Goal: Transaction & Acquisition: Purchase product/service

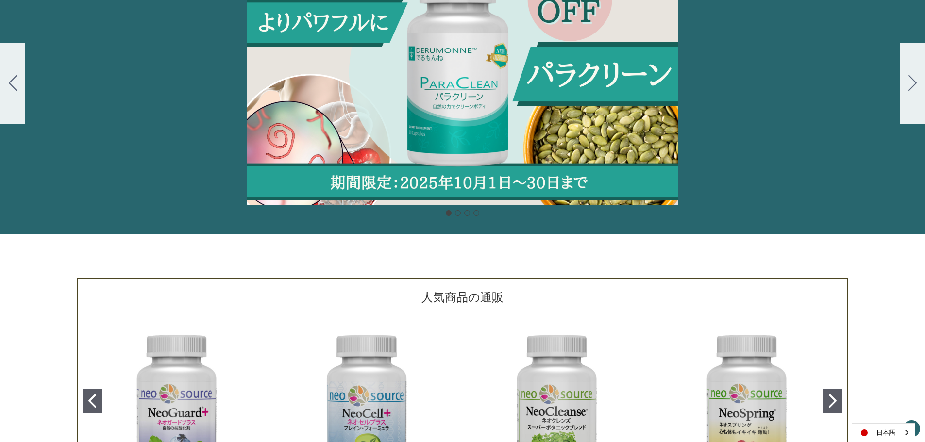
scroll to position [146, 0]
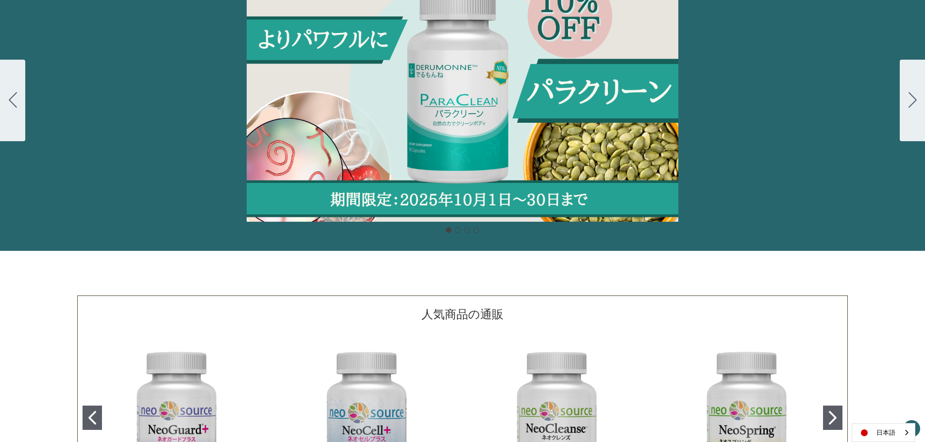
click at [537, 135] on div "カルーセル・タイトル カルーセルスライドに説明を追加します。複数の販売を促進するために使用することができます。 販売中" at bounding box center [462, 100] width 925 height 243
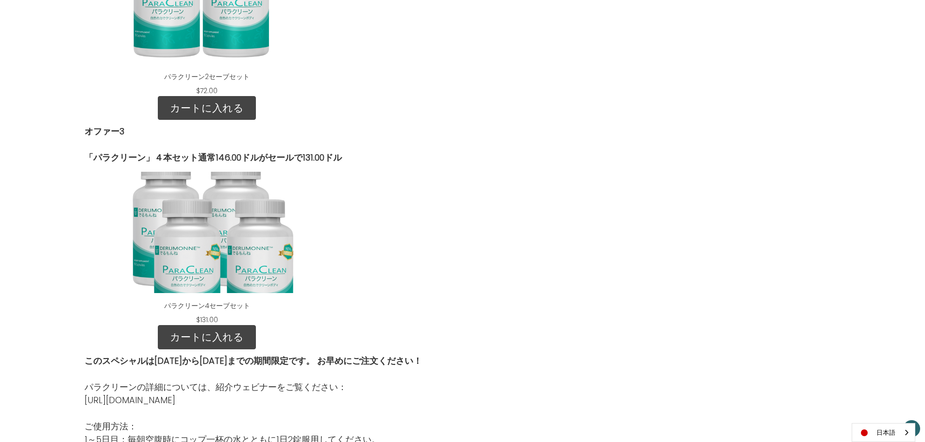
scroll to position [1360, 0]
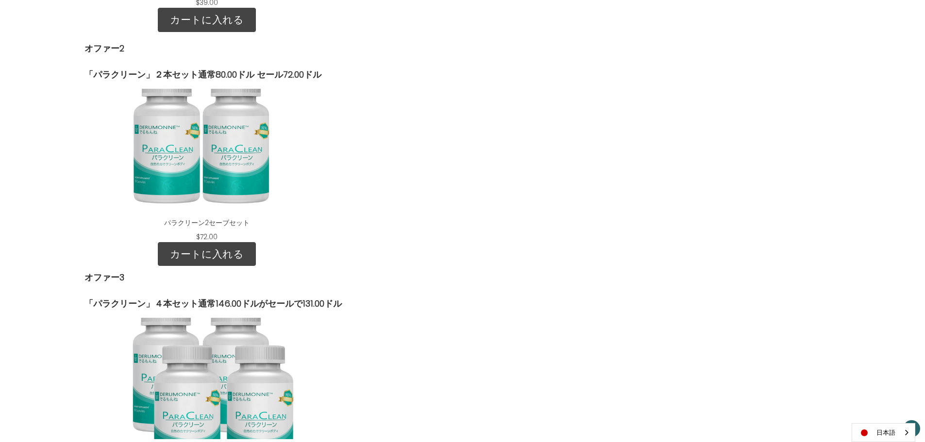
click at [192, 187] on div "ParaClean 2 Save Set" at bounding box center [207, 149] width 230 height 121
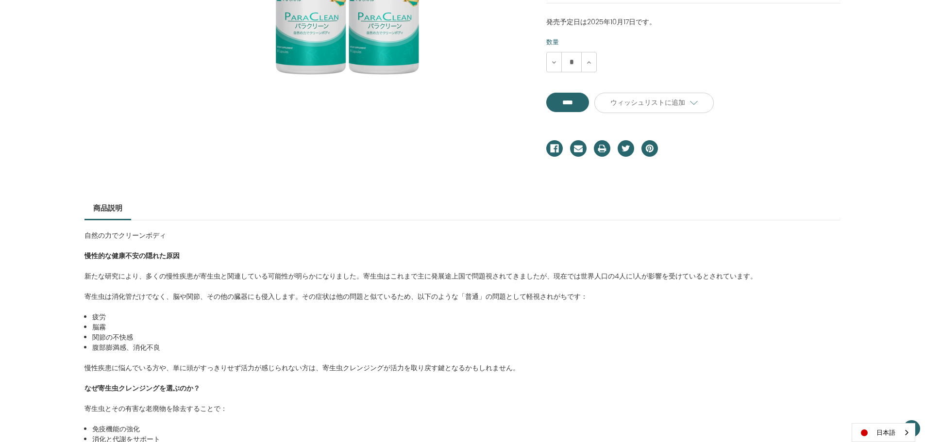
scroll to position [49, 0]
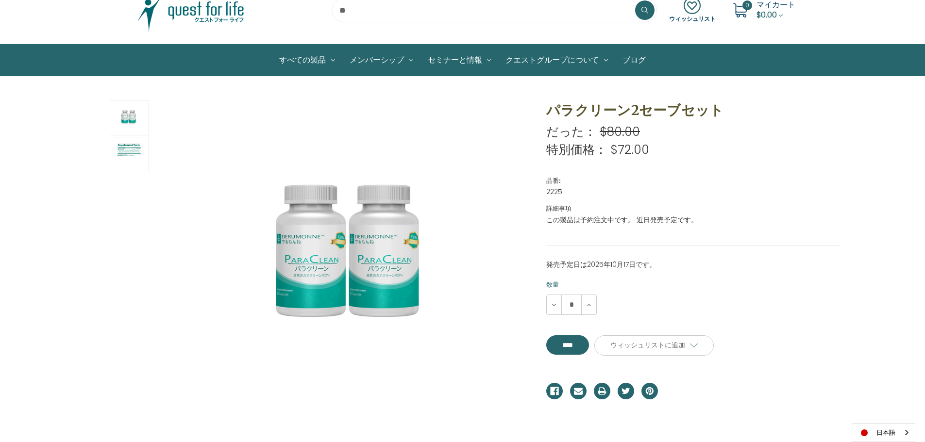
click at [377, 288] on img at bounding box center [353, 260] width 243 height 243
click at [131, 152] on img at bounding box center [129, 154] width 24 height 33
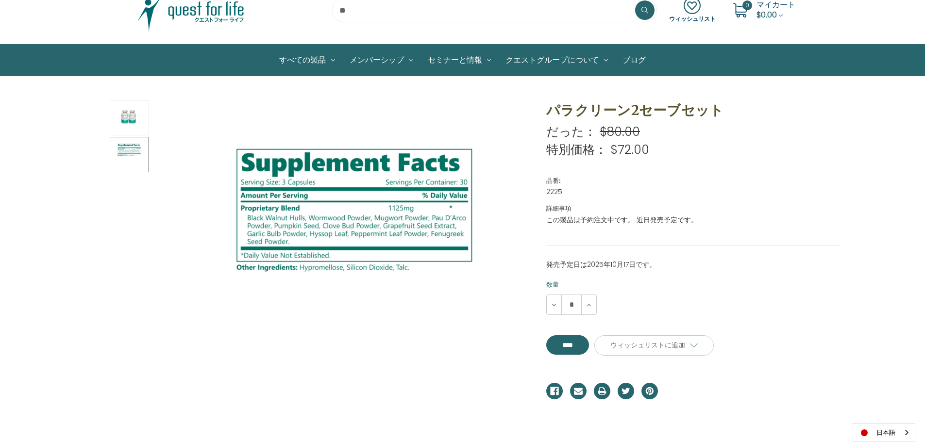
click at [129, 152] on img at bounding box center [129, 154] width 24 height 33
click at [129, 119] on img at bounding box center [129, 118] width 24 height 33
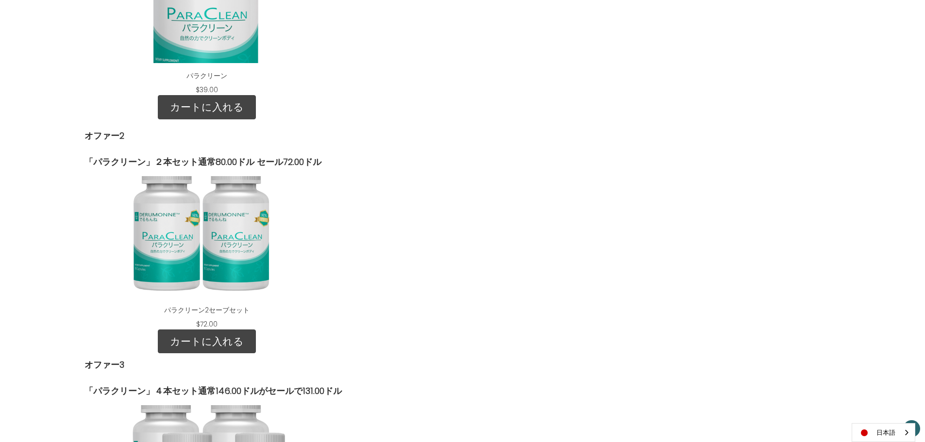
scroll to position [1263, 0]
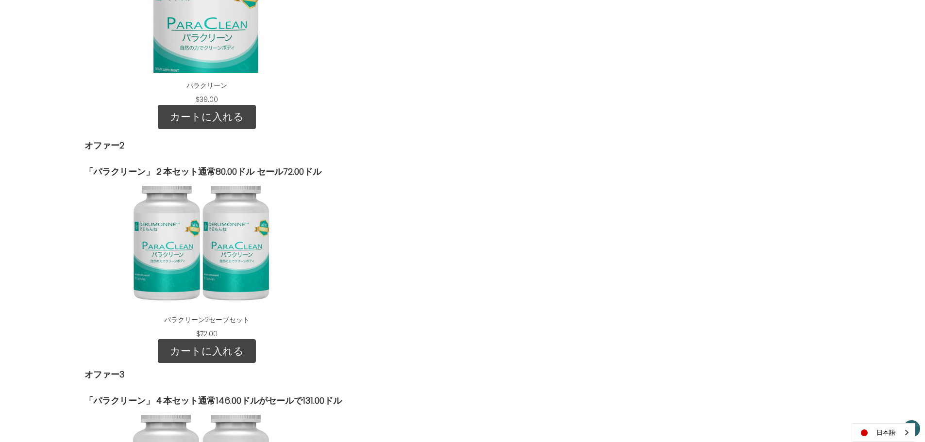
click at [212, 28] on div "ParaClean" at bounding box center [207, 11] width 230 height 121
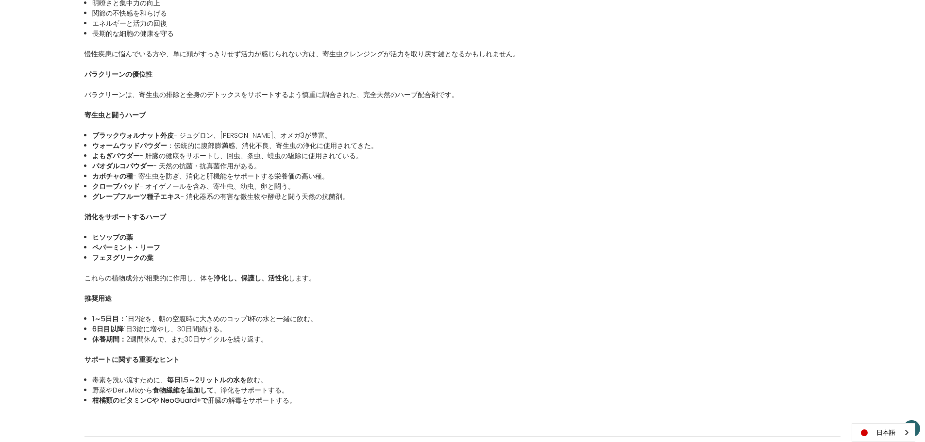
scroll to position [826, 0]
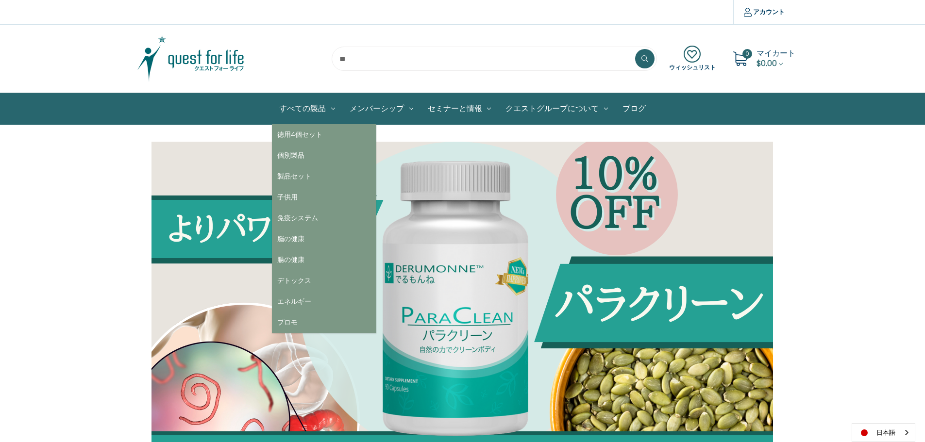
click at [306, 105] on link "すべての製品" at bounding box center [307, 108] width 70 height 31
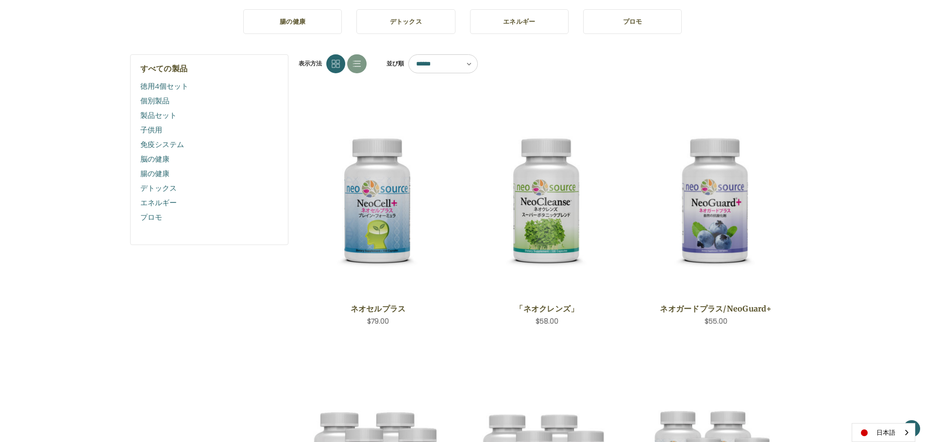
scroll to position [60, 0]
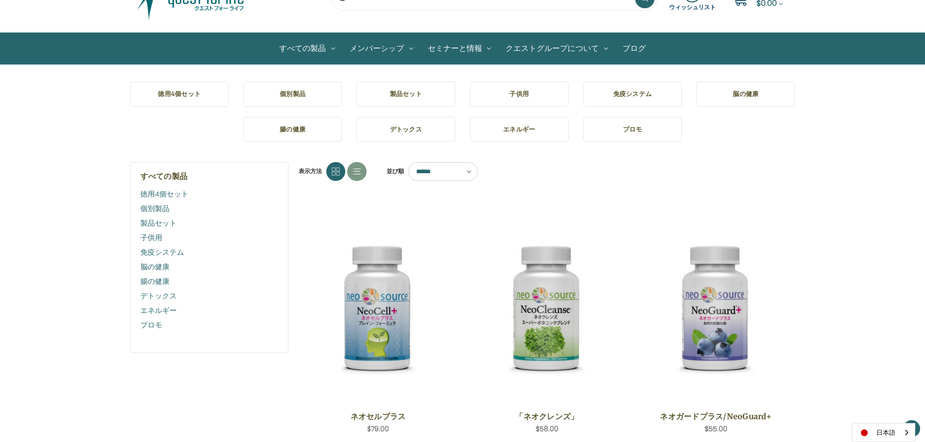
click at [162, 209] on link "個別製品" at bounding box center [209, 209] width 138 height 15
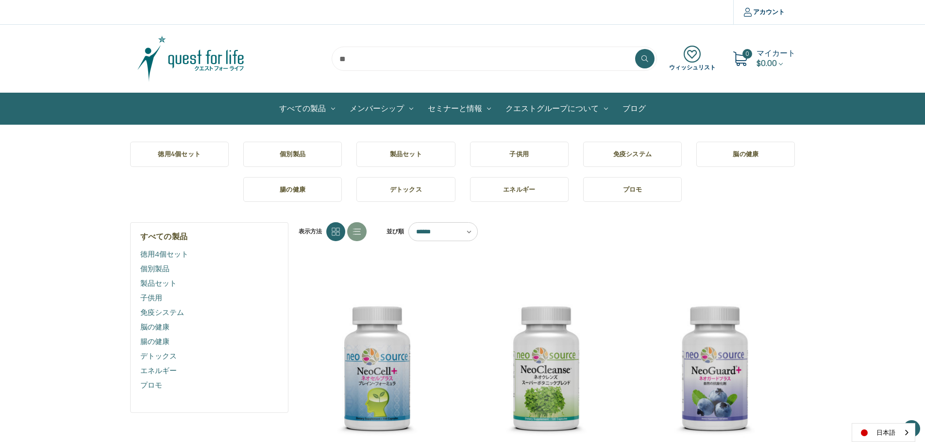
scroll to position [60, 0]
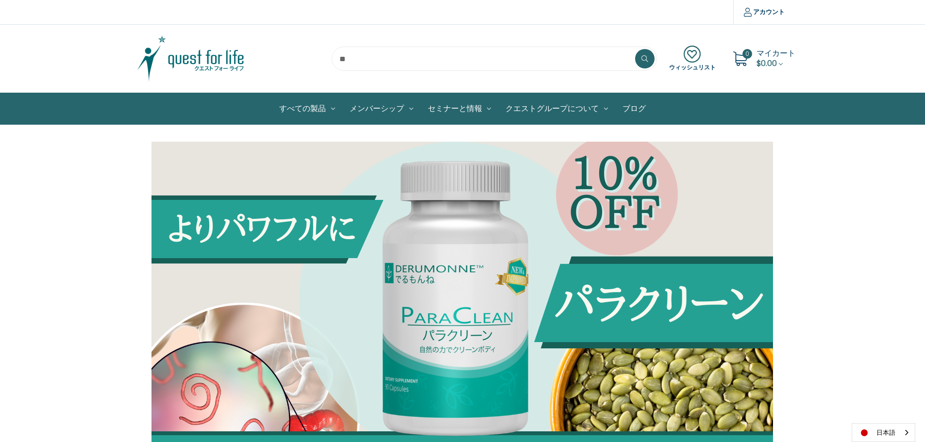
click at [482, 262] on img at bounding box center [396, 317] width 622 height 350
click at [462, 302] on img at bounding box center [396, 317] width 622 height 350
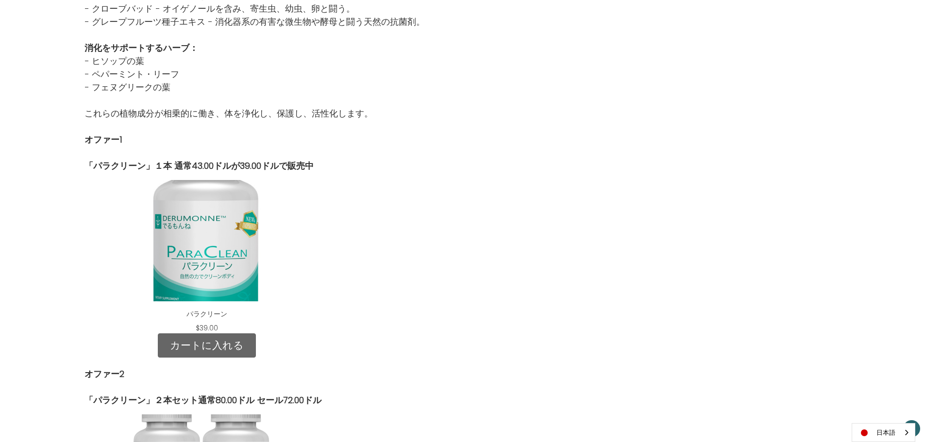
scroll to position [1117, 0]
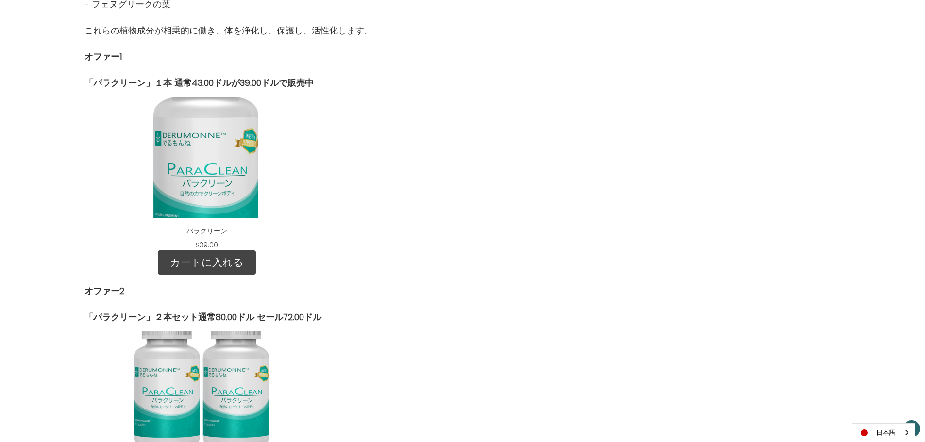
click at [220, 171] on div "ParaClean" at bounding box center [207, 157] width 230 height 121
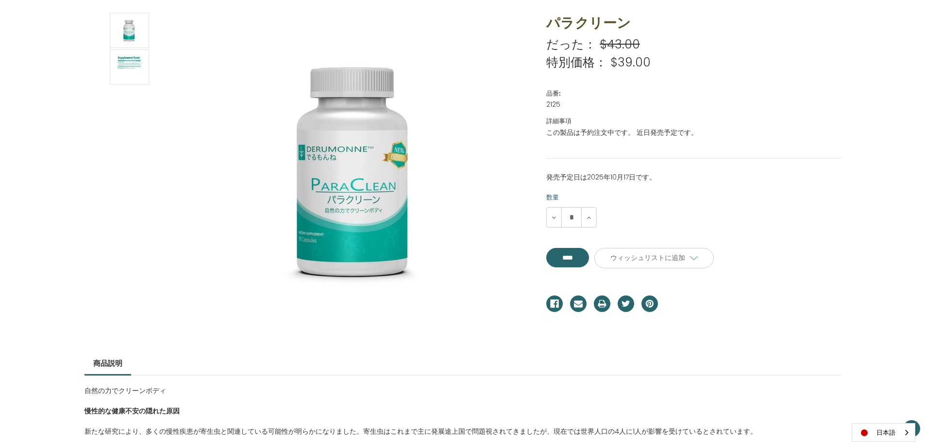
scroll to position [146, 0]
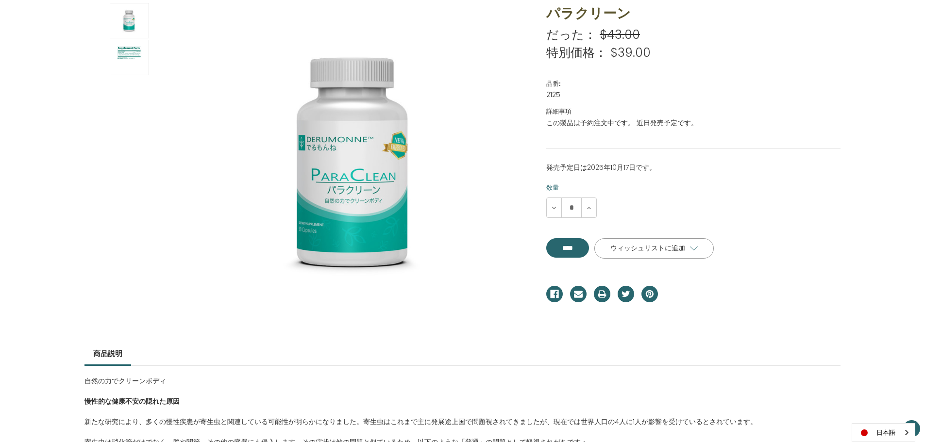
click at [679, 252] on span "ウィッシュリストに追加" at bounding box center [647, 248] width 75 height 9
click at [722, 215] on div "数量を減らす * 数量を増やす" at bounding box center [693, 208] width 294 height 20
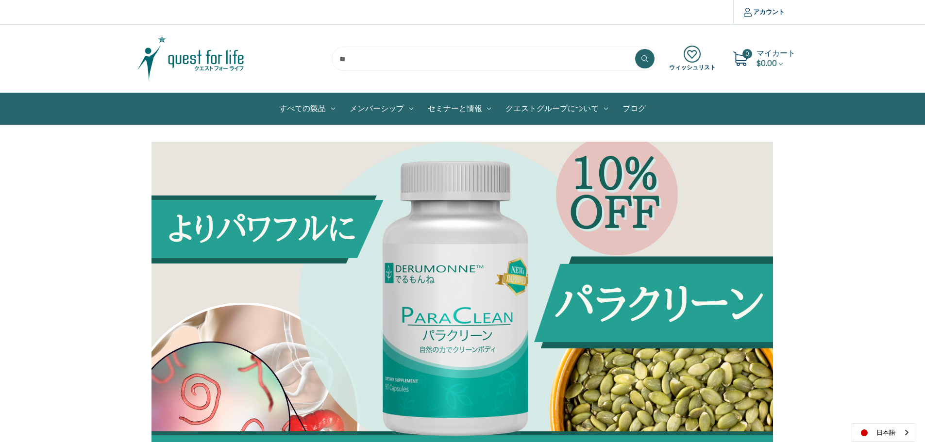
click at [171, 61] on img at bounding box center [190, 58] width 121 height 49
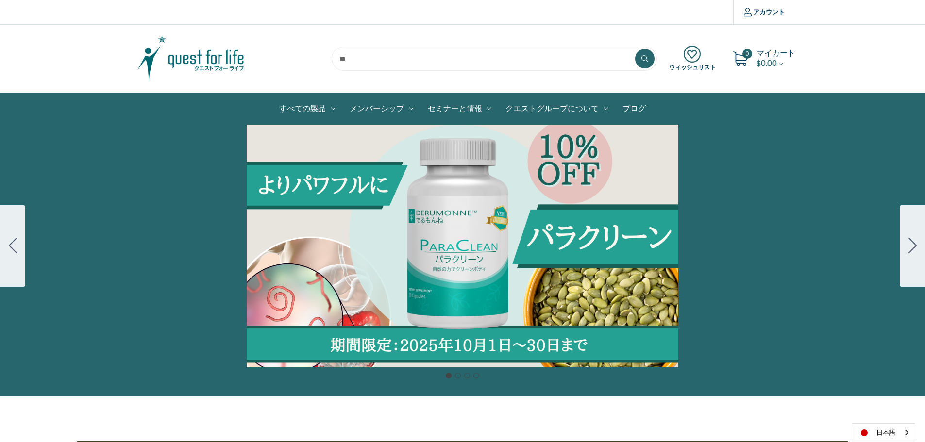
click at [183, 55] on img at bounding box center [190, 58] width 121 height 49
click at [633, 108] on link "ブログ" at bounding box center [634, 108] width 38 height 31
click at [488, 226] on div "Carousel Title Add a description for your carousel slide. You can use this to p…" at bounding box center [462, 246] width 925 height 243
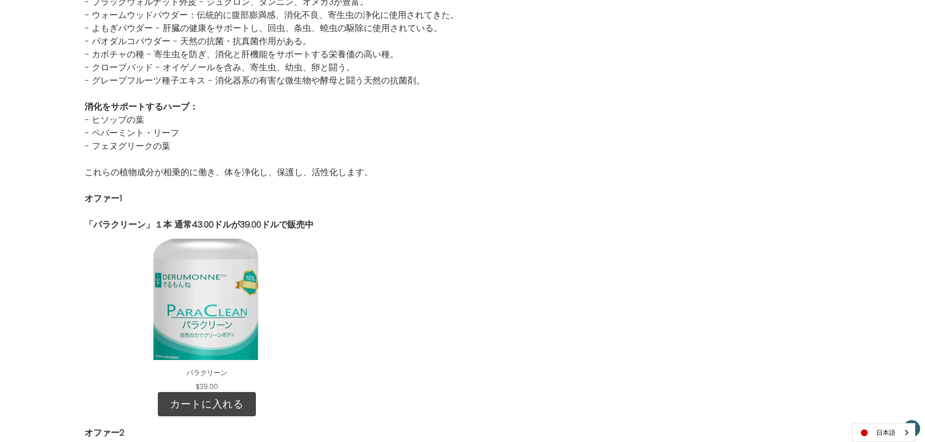
scroll to position [1166, 0]
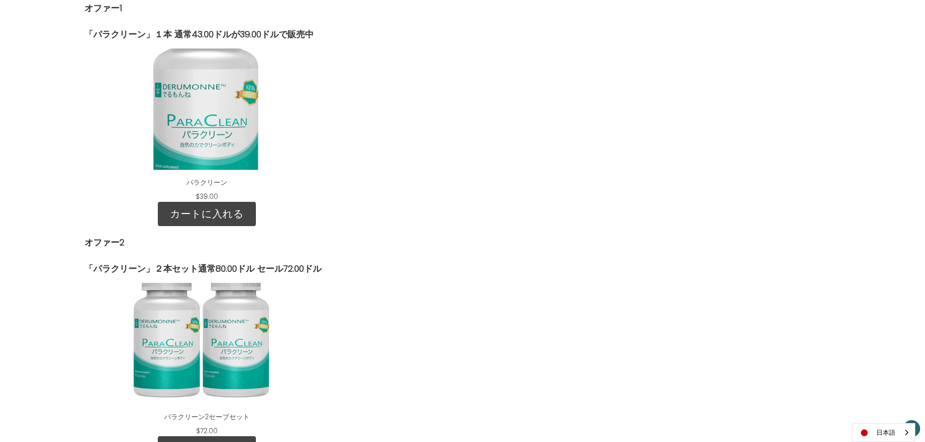
click at [220, 154] on div "ParaClean" at bounding box center [207, 109] width 230 height 121
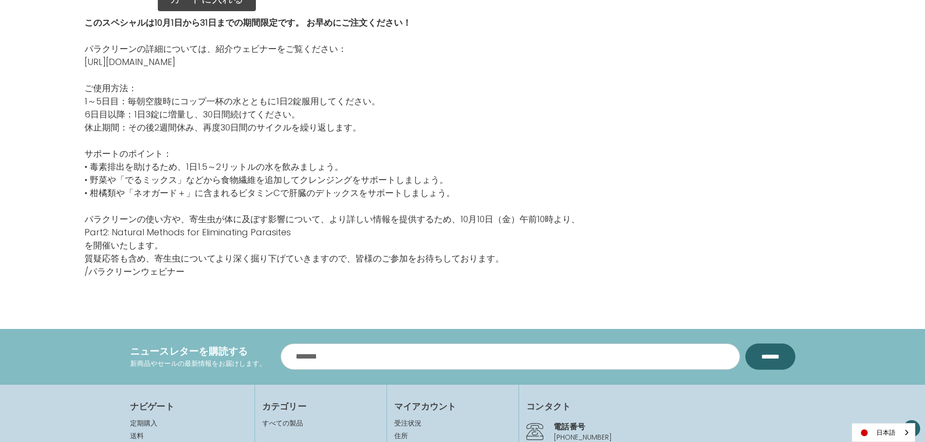
scroll to position [1845, 0]
